Goal: Use online tool/utility: Utilize a website feature to perform a specific function

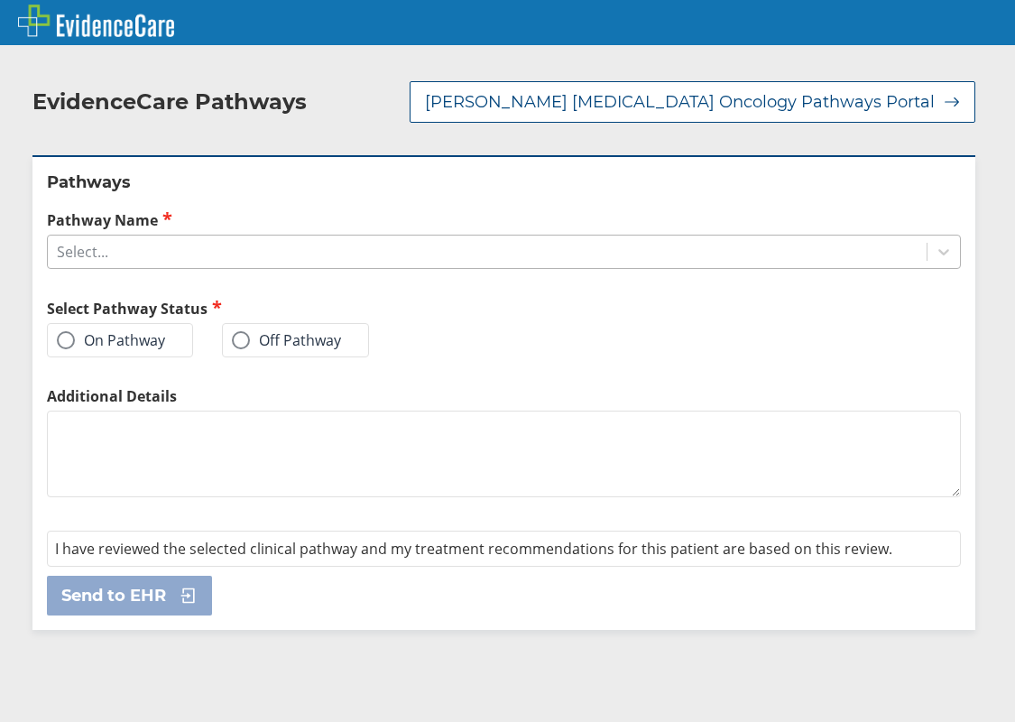
click at [186, 255] on div "Select..." at bounding box center [487, 251] width 879 height 31
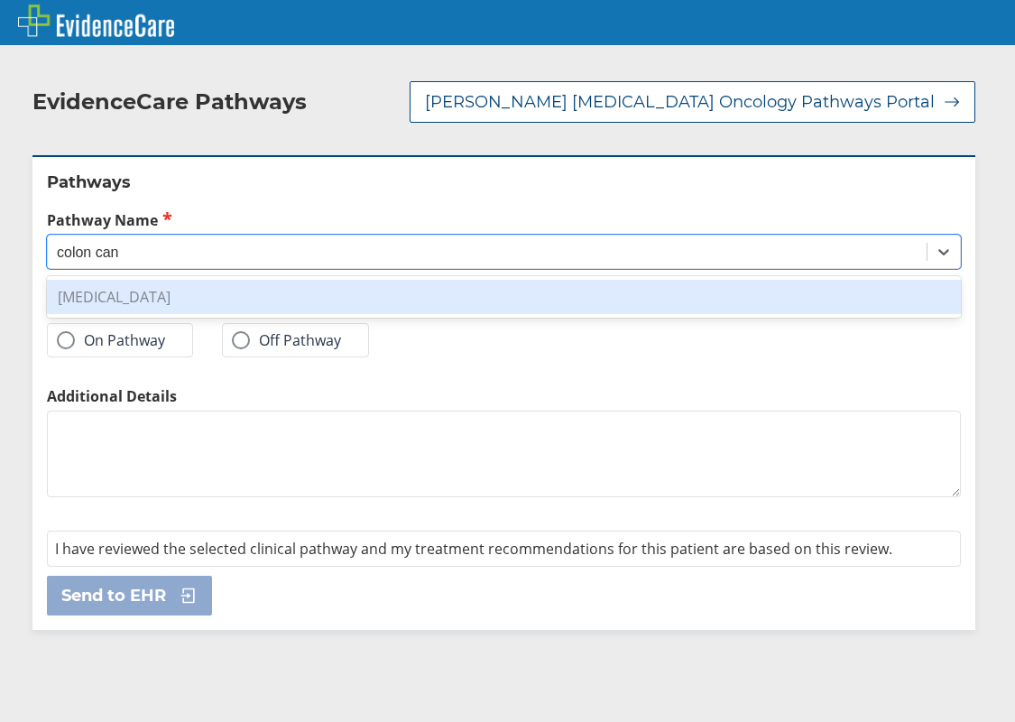
type input "colon can"
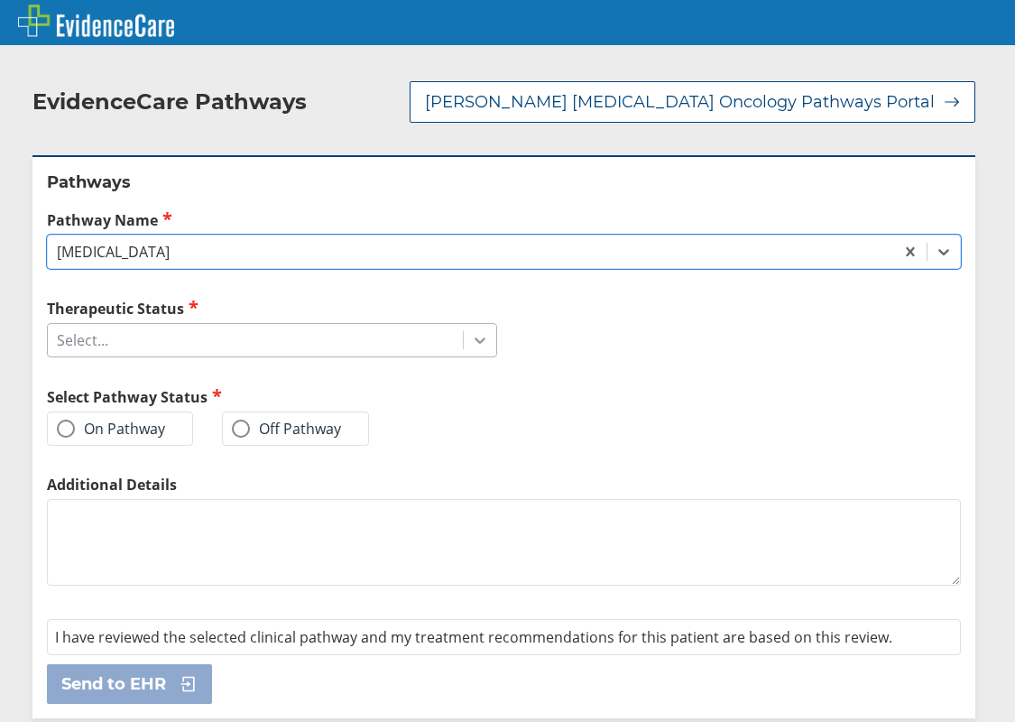
click at [471, 345] on icon at bounding box center [480, 340] width 18 height 18
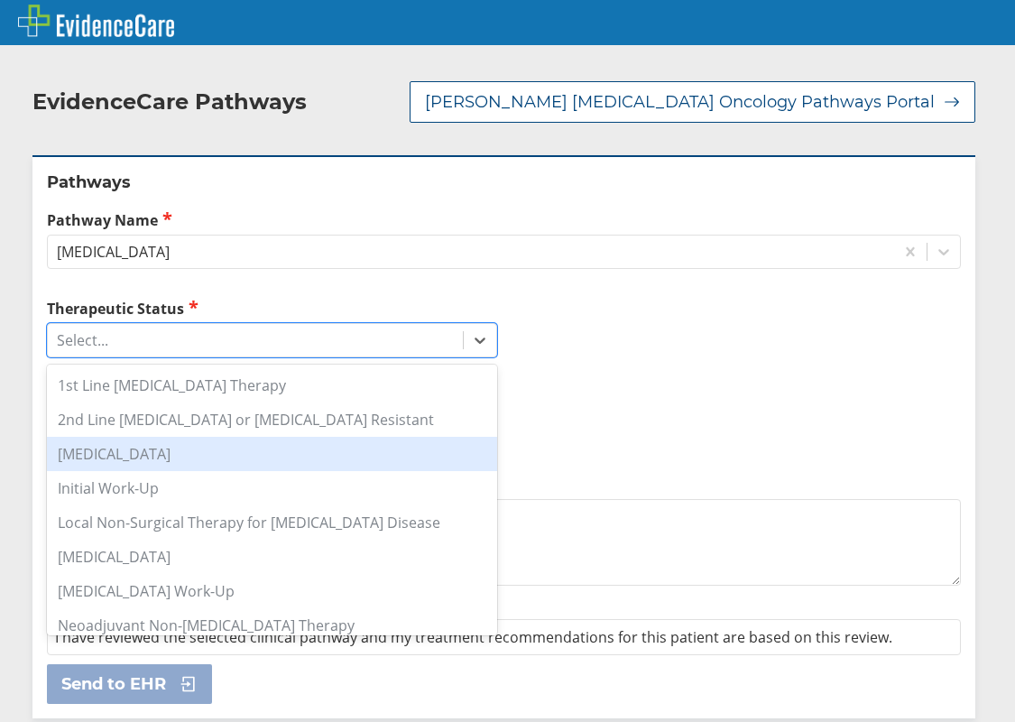
click at [200, 458] on div "[MEDICAL_DATA]" at bounding box center [272, 454] width 450 height 34
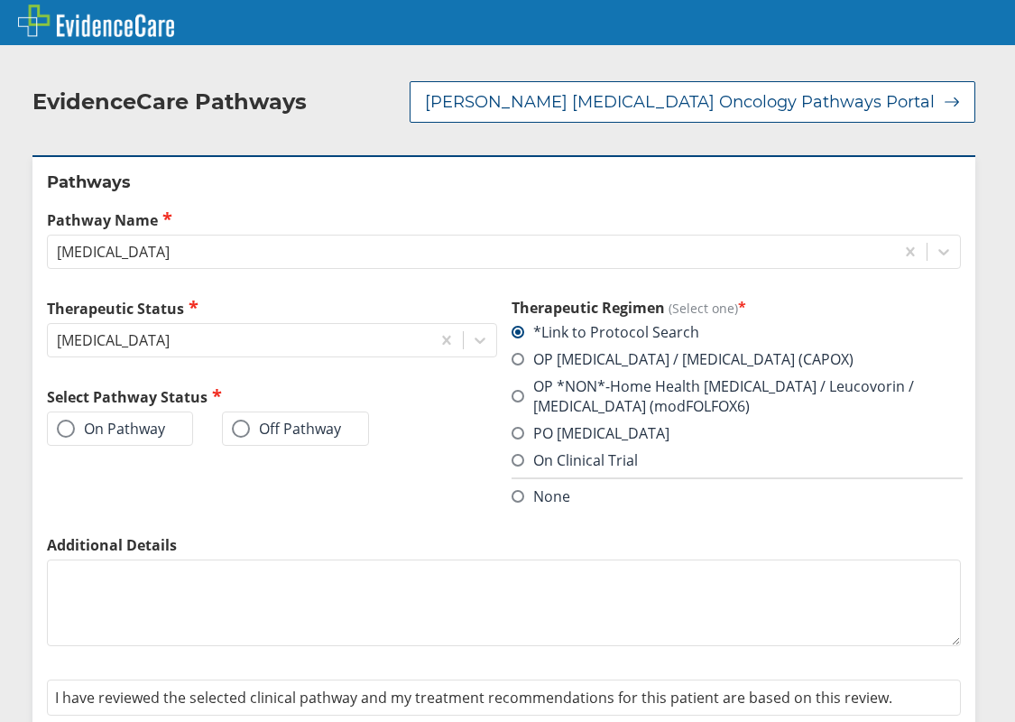
click at [92, 431] on label "On Pathway" at bounding box center [111, 429] width 108 height 18
click at [0, 0] on input "On Pathway" at bounding box center [0, 0] width 0 height 0
click at [515, 364] on label "OP [MEDICAL_DATA] / [MEDICAL_DATA] (CAPOX)" at bounding box center [683, 359] width 342 height 20
click at [0, 0] on input "OP [MEDICAL_DATA] / [MEDICAL_DATA] (CAPOX)" at bounding box center [0, 0] width 0 height 0
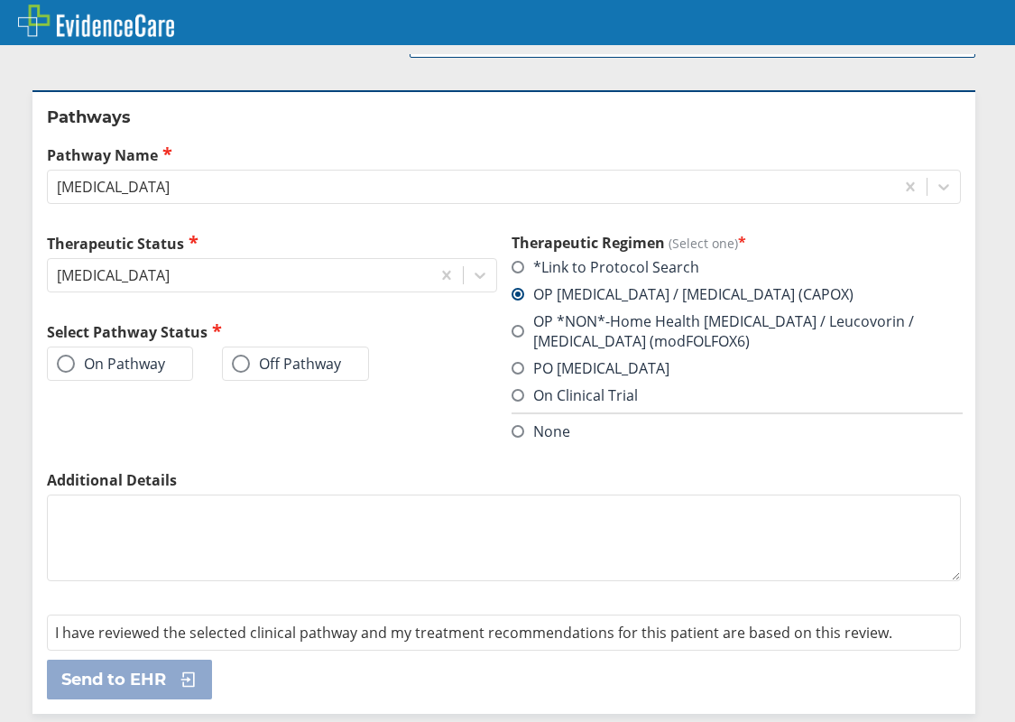
click at [97, 375] on div "On Pathway" at bounding box center [120, 364] width 146 height 34
click at [97, 369] on label "On Pathway" at bounding box center [111, 364] width 108 height 18
click at [0, 0] on input "On Pathway" at bounding box center [0, 0] width 0 height 0
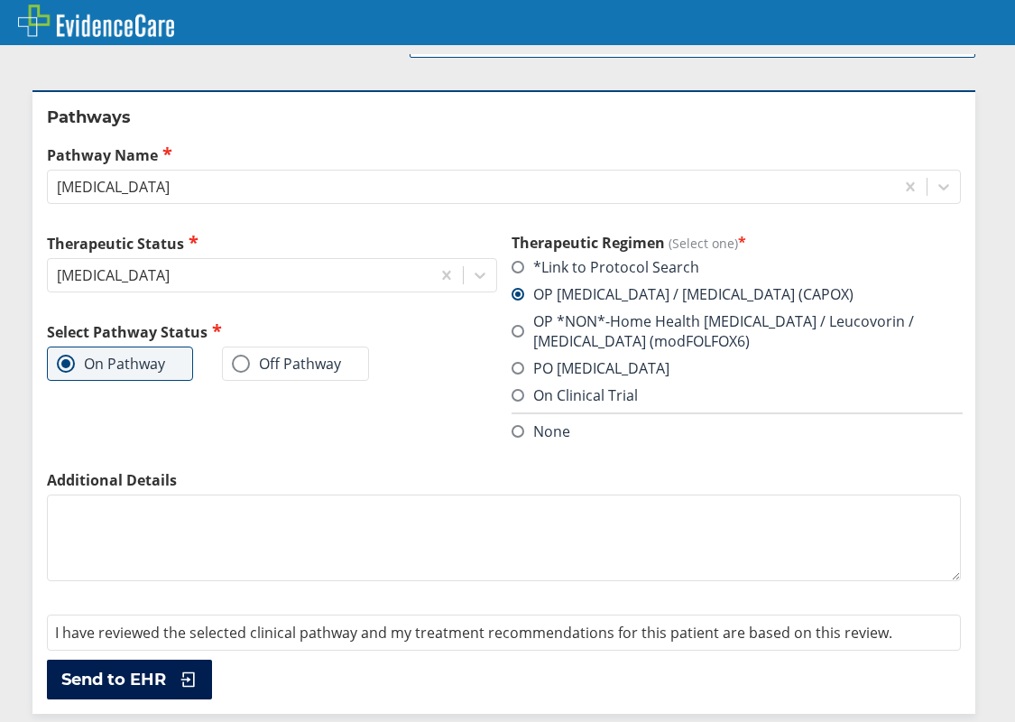
click at [160, 684] on span "Send to EHR" at bounding box center [113, 680] width 105 height 22
